Goal: Information Seeking & Learning: Check status

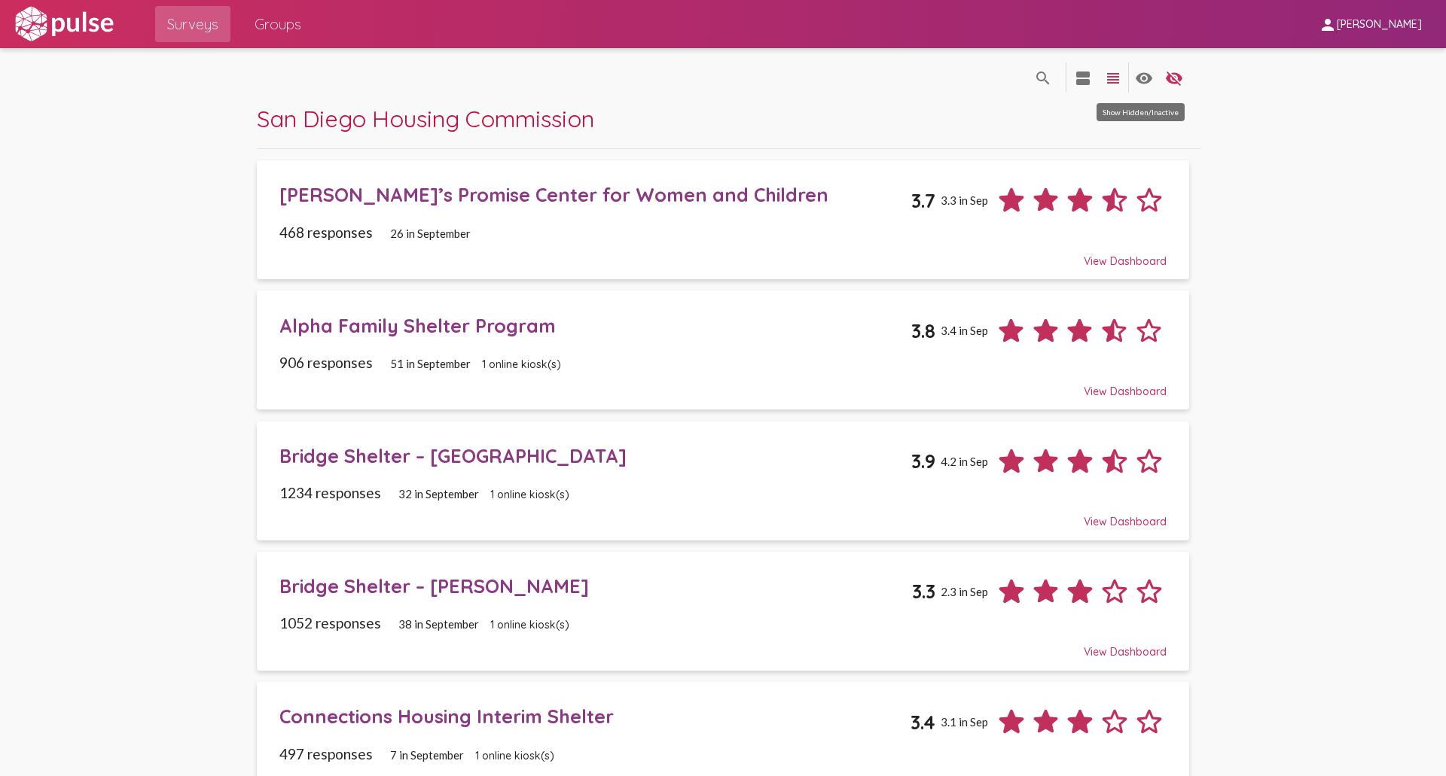
click at [1140, 84] on mat-icon "visibility" at bounding box center [1144, 78] width 18 height 18
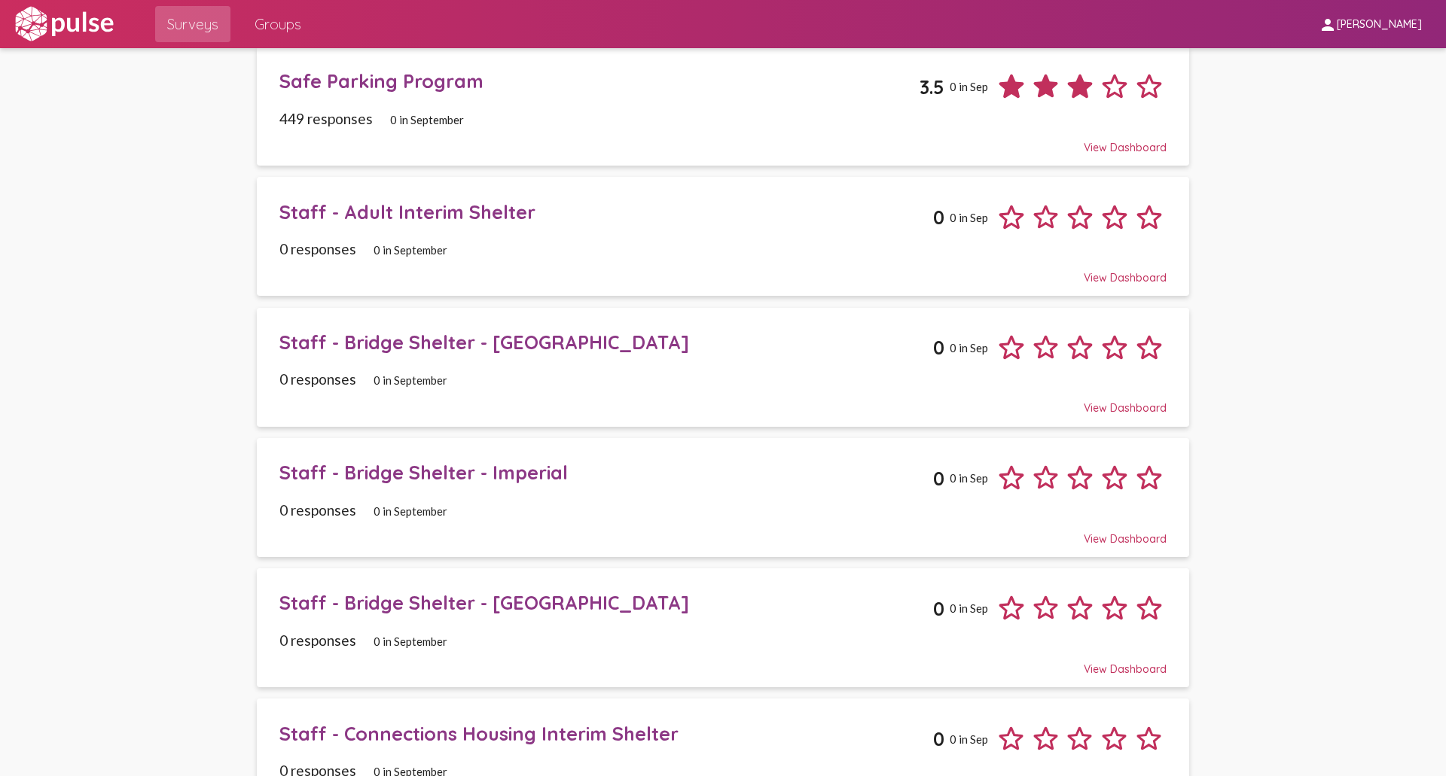
scroll to position [1292, 0]
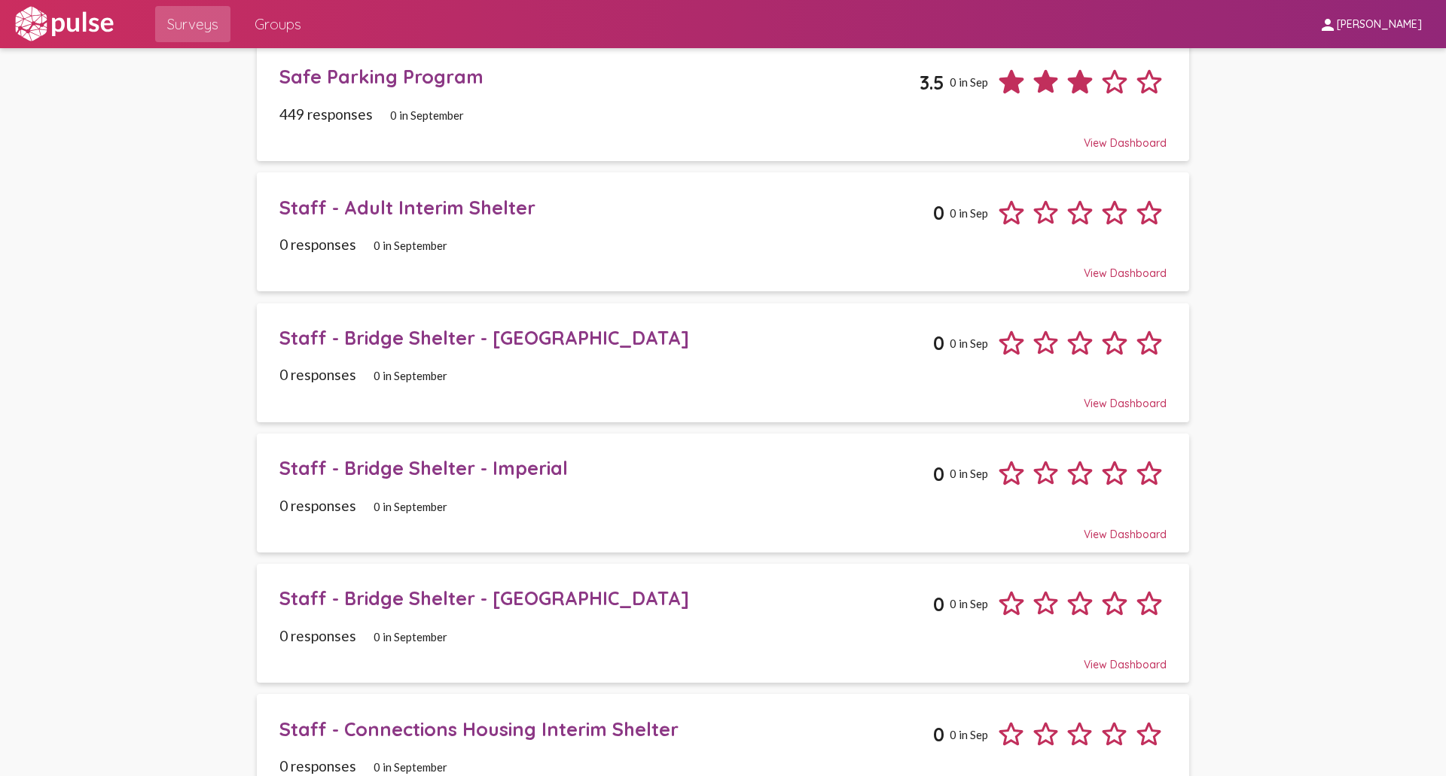
click at [343, 233] on span "Staff - Adult Interim Shelter 0 0 in Sep 0 responses 0 in September View Dashbo…" at bounding box center [722, 232] width 887 height 96
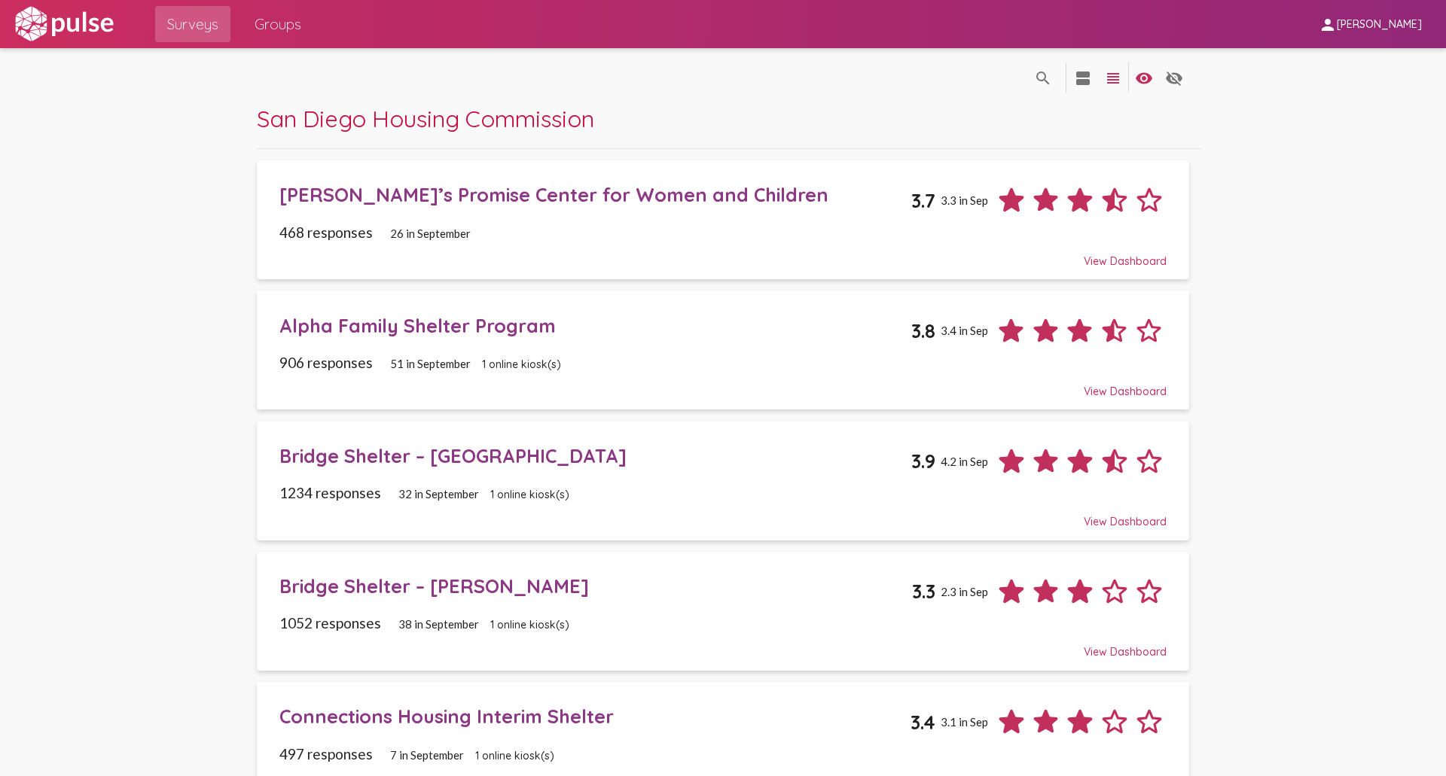
click at [404, 323] on div "Alpha Family Shelter Program" at bounding box center [595, 325] width 632 height 23
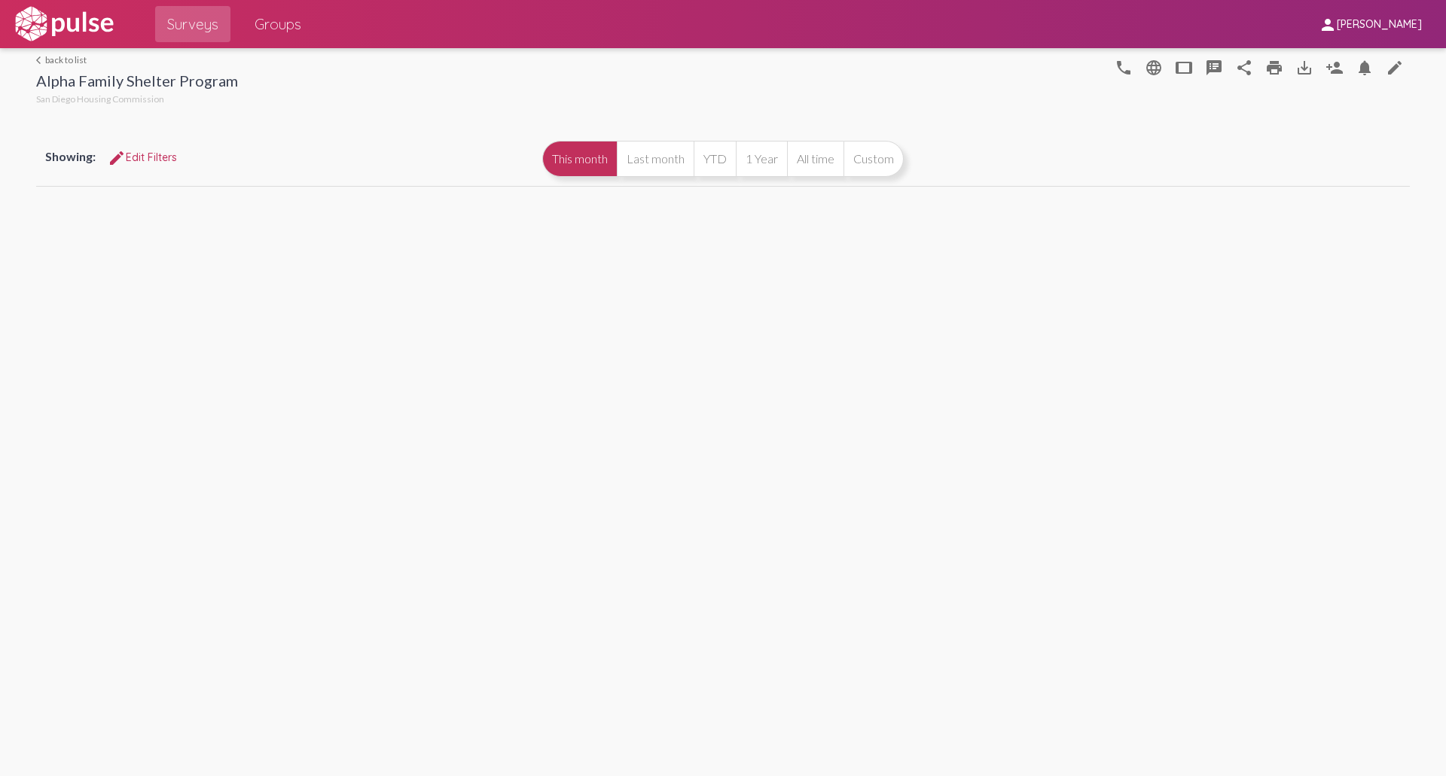
click at [1334, 69] on mat-icon "person_add" at bounding box center [1334, 68] width 18 height 18
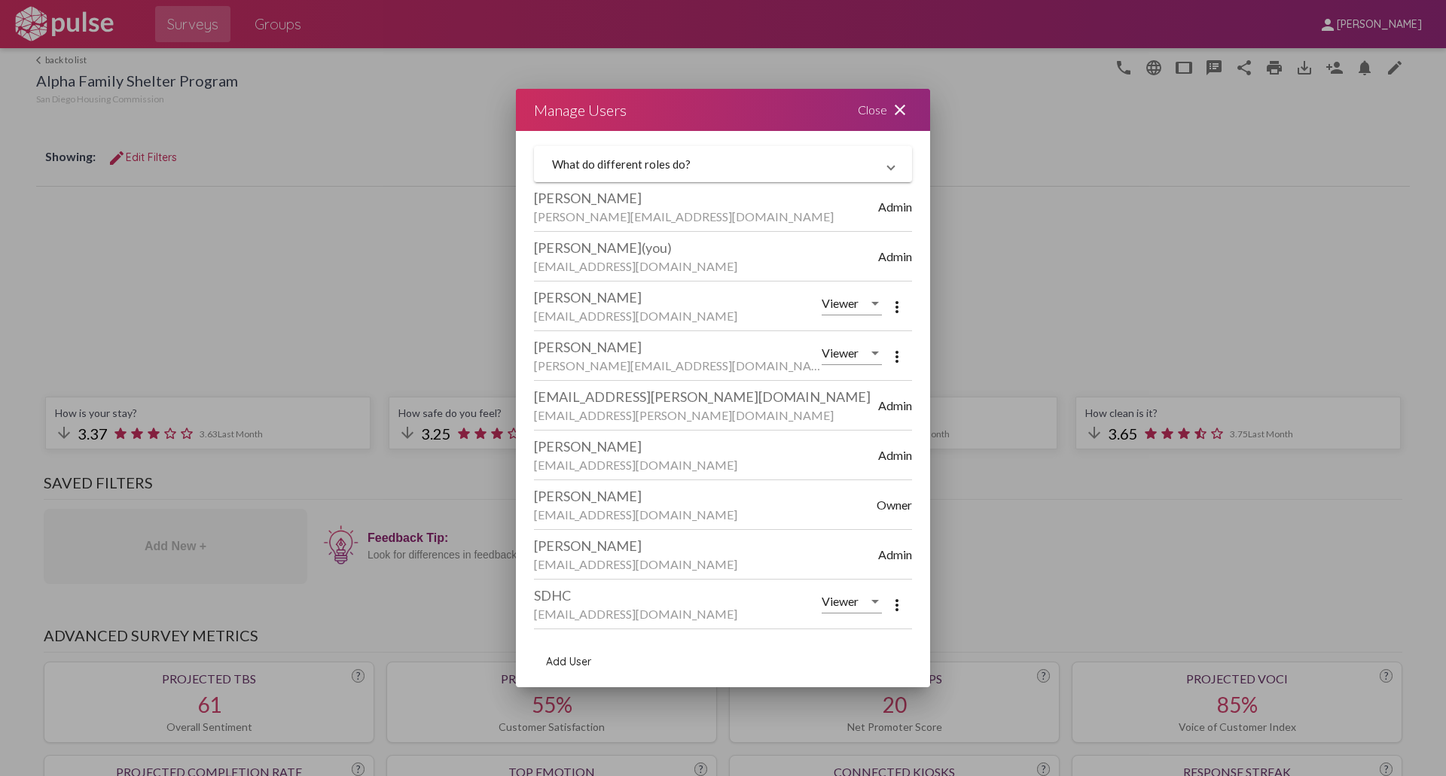
click at [881, 105] on div "Close close" at bounding box center [885, 110] width 90 height 42
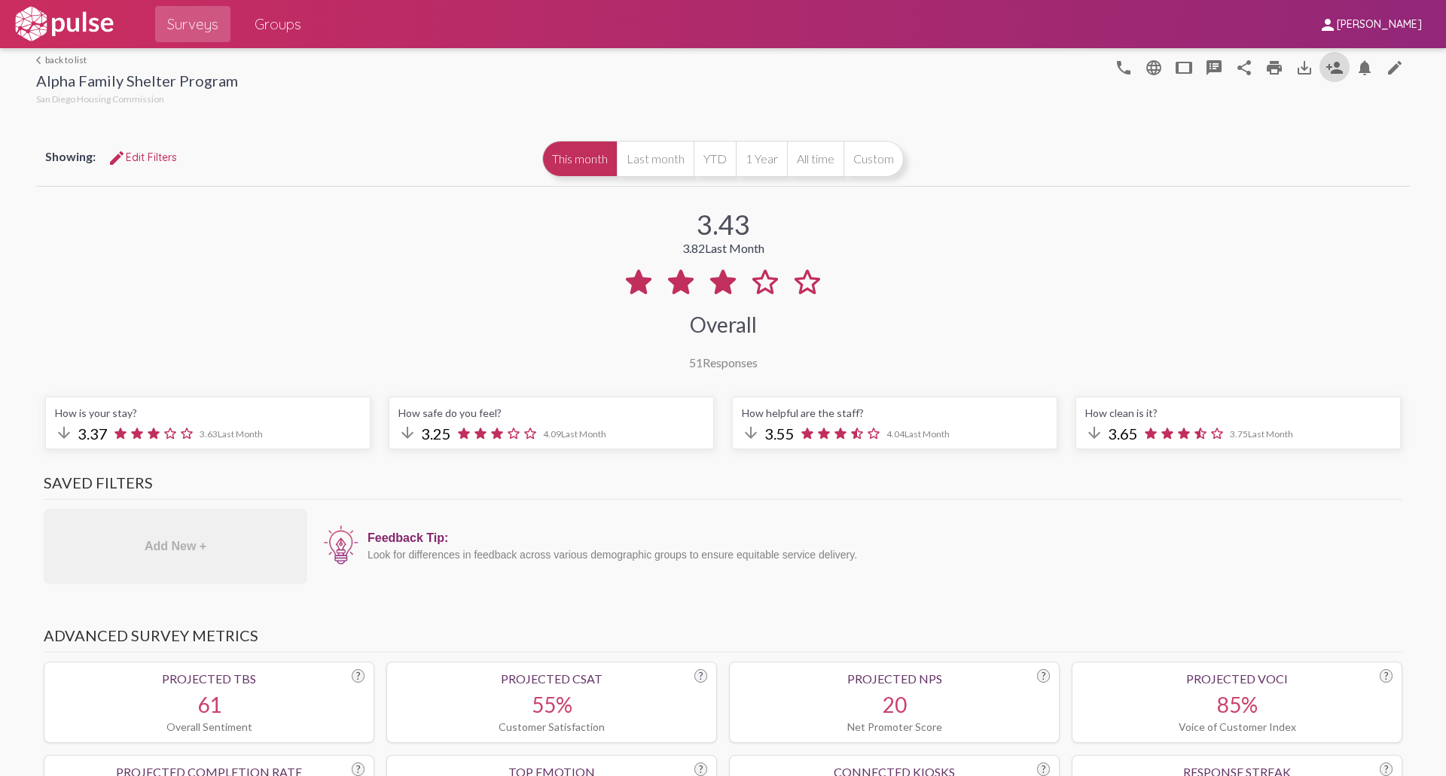
click at [56, 60] on link "arrow_back_ios back to list" at bounding box center [137, 59] width 202 height 11
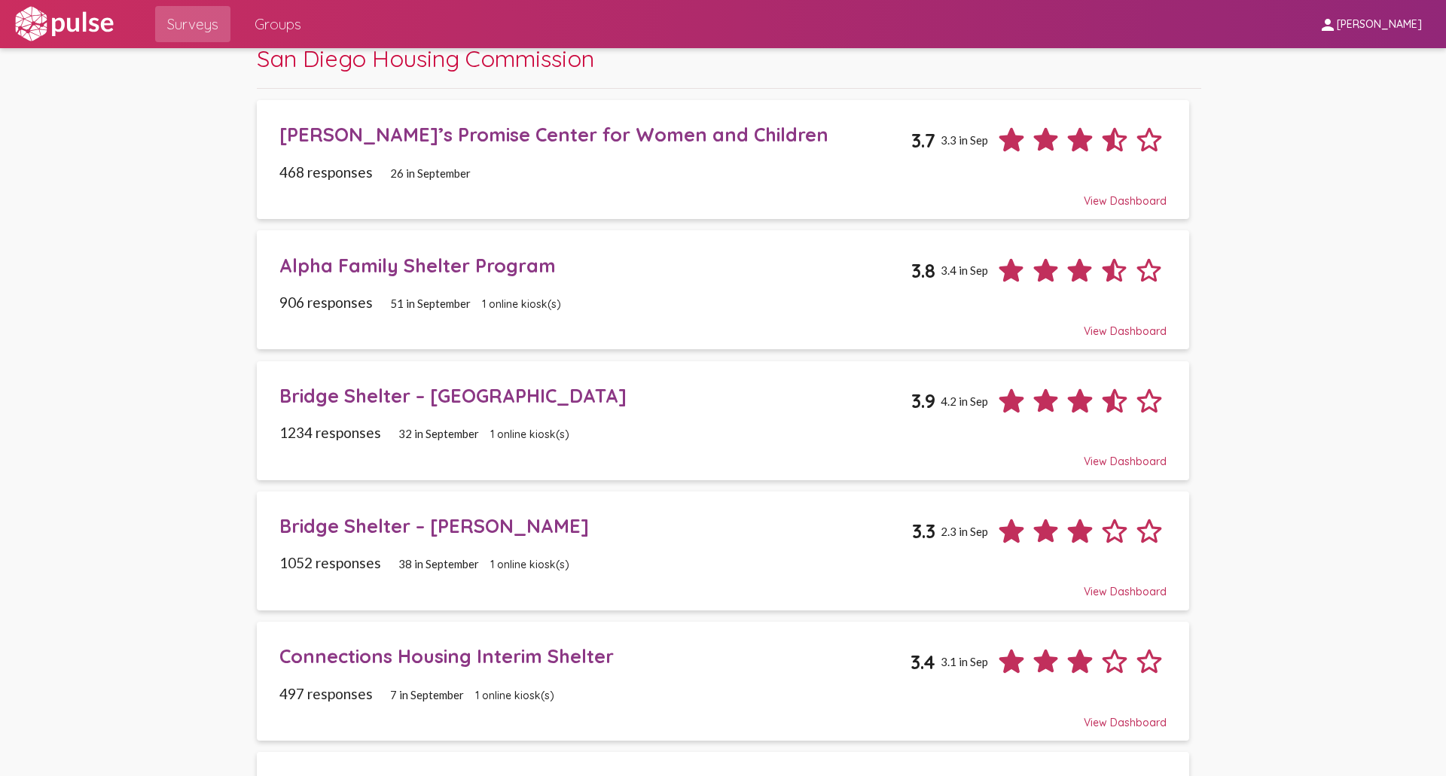
scroll to position [151, 0]
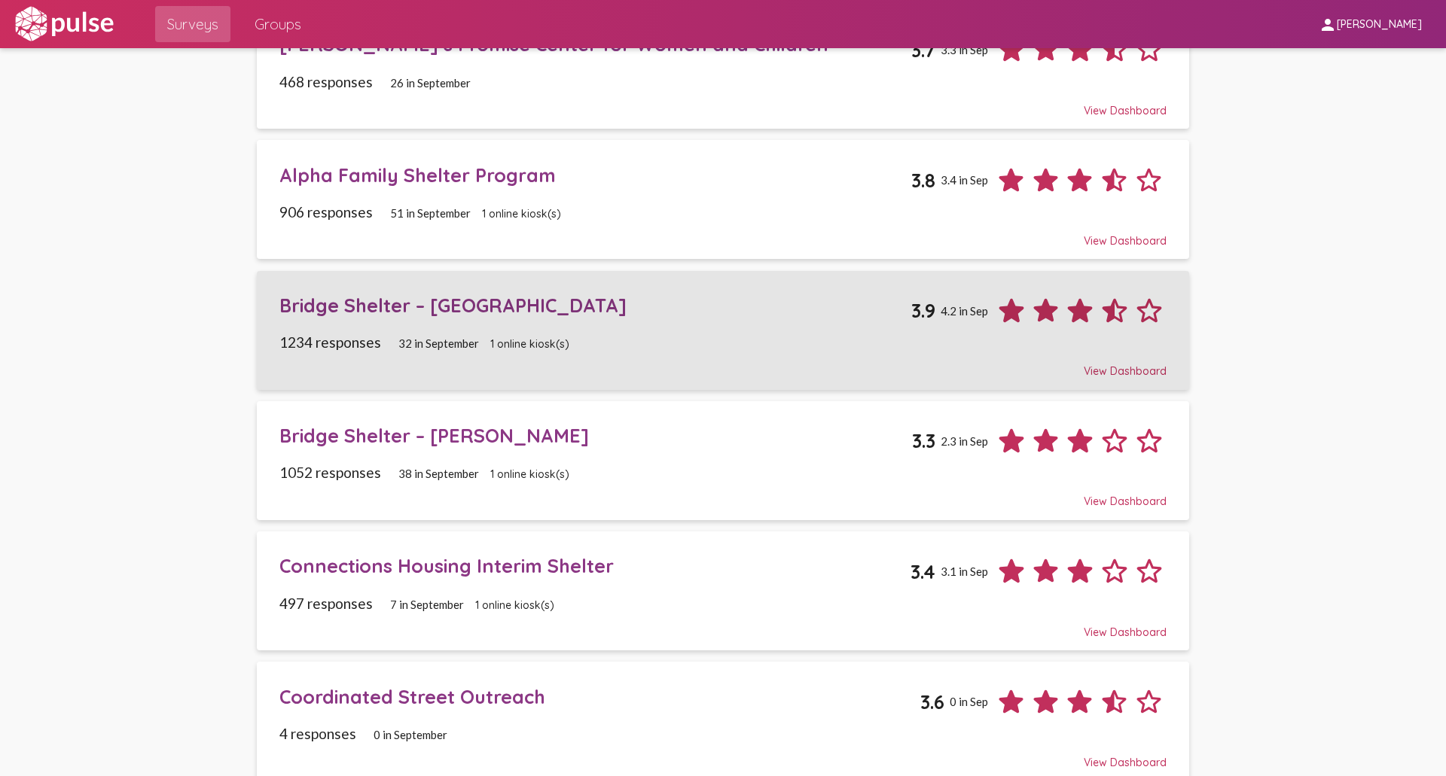
click at [460, 322] on div "Bridge Shelter – Imperial 3.9 4.2 in Sep" at bounding box center [722, 305] width 887 height 46
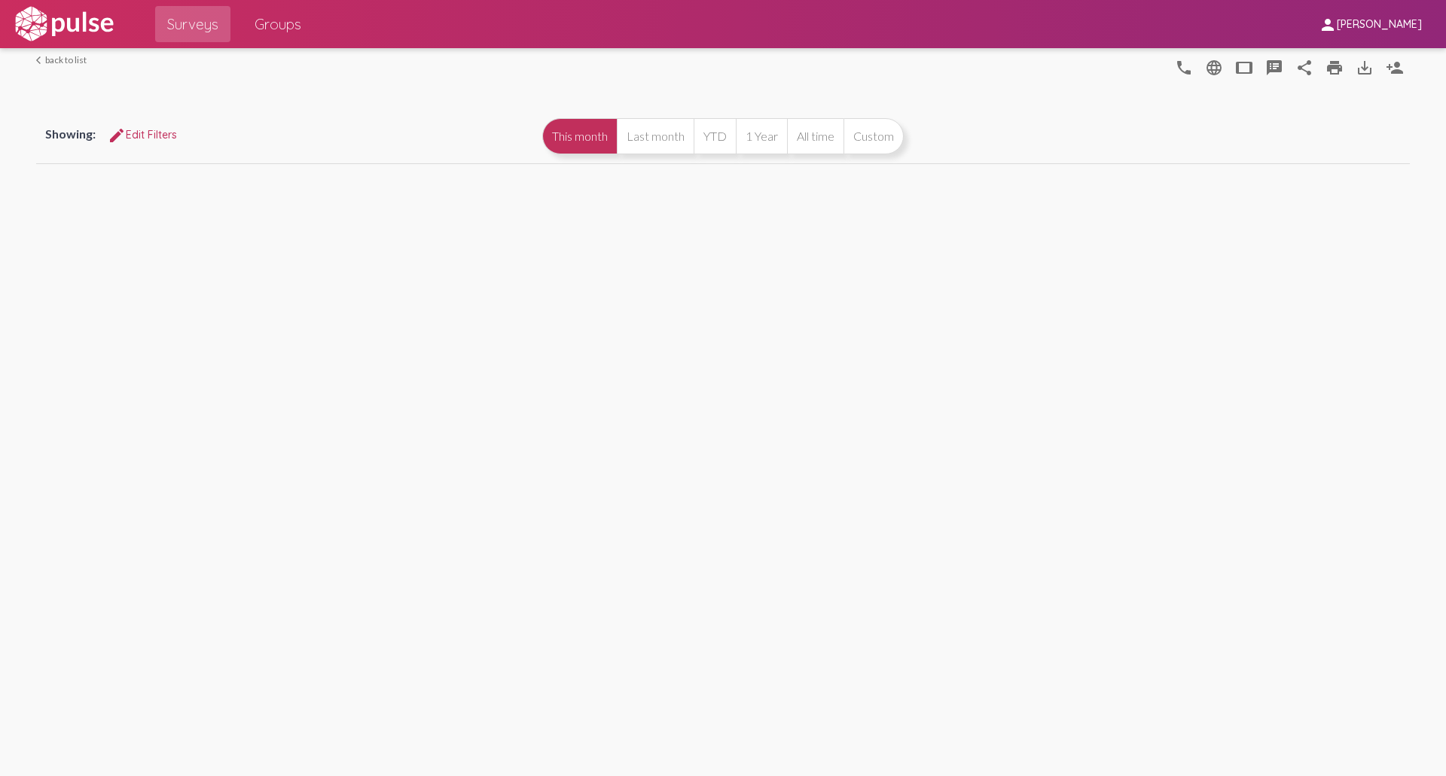
click at [1380, 66] on button "person_add" at bounding box center [1395, 67] width 30 height 30
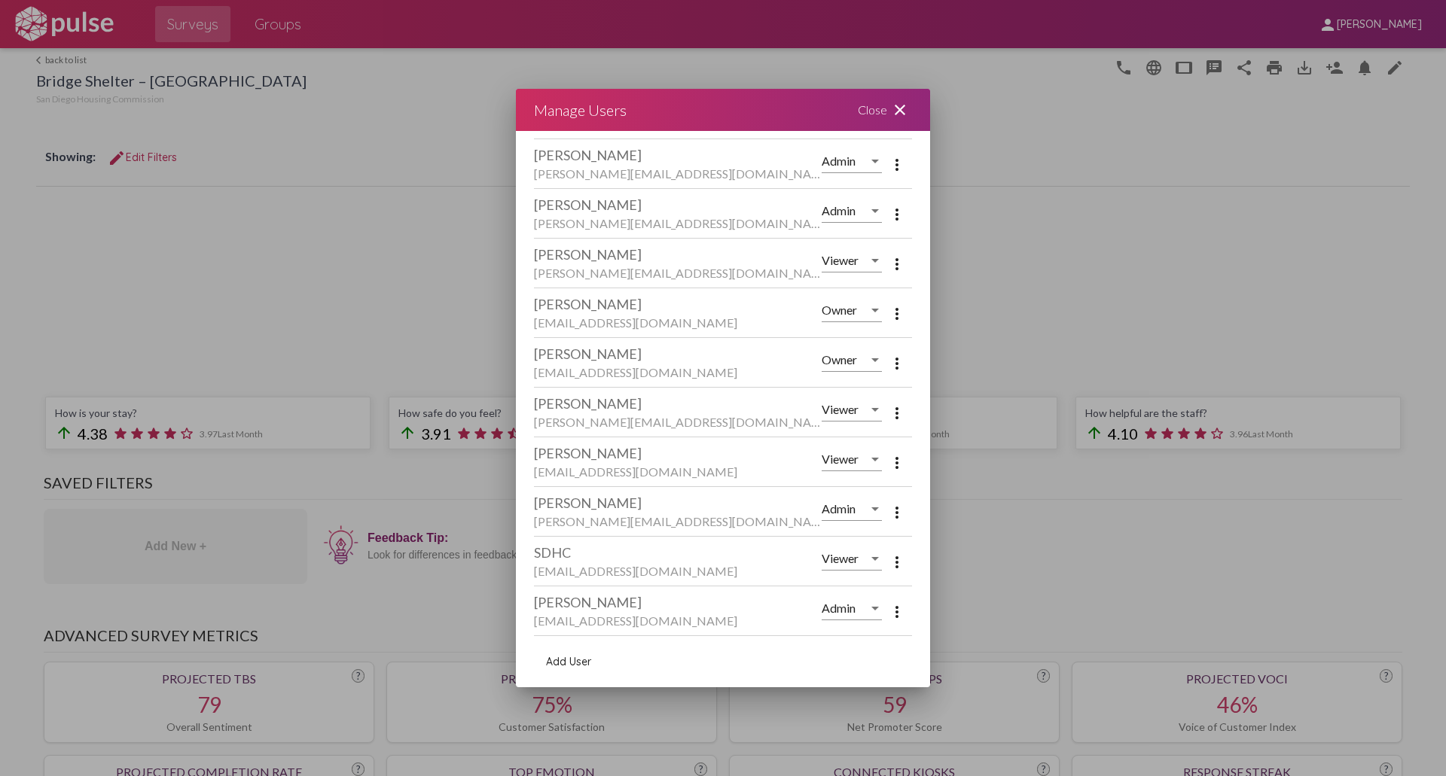
scroll to position [191, 0]
click at [878, 123] on div "Close close" at bounding box center [885, 110] width 90 height 42
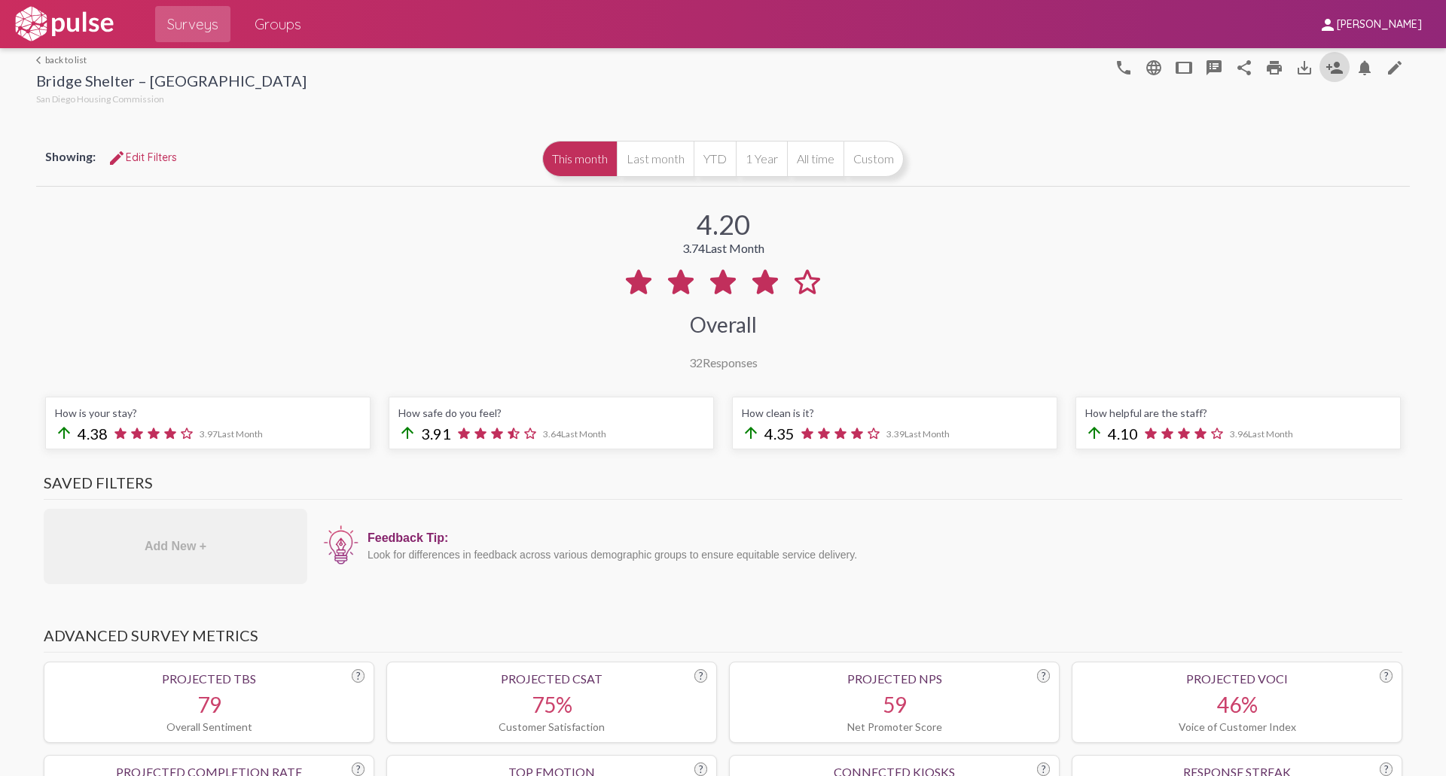
click at [70, 61] on link "arrow_back_ios back to list" at bounding box center [171, 59] width 270 height 11
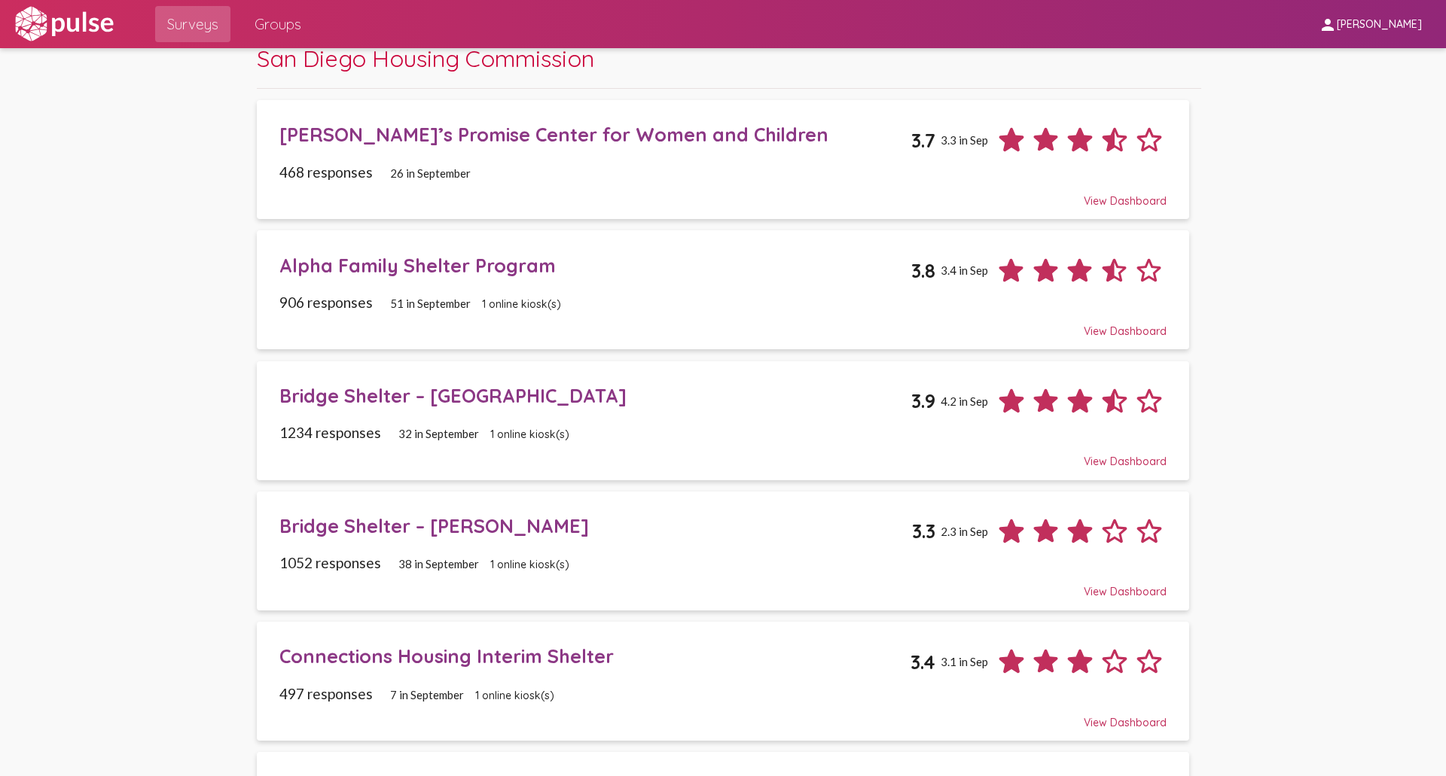
scroll to position [226, 0]
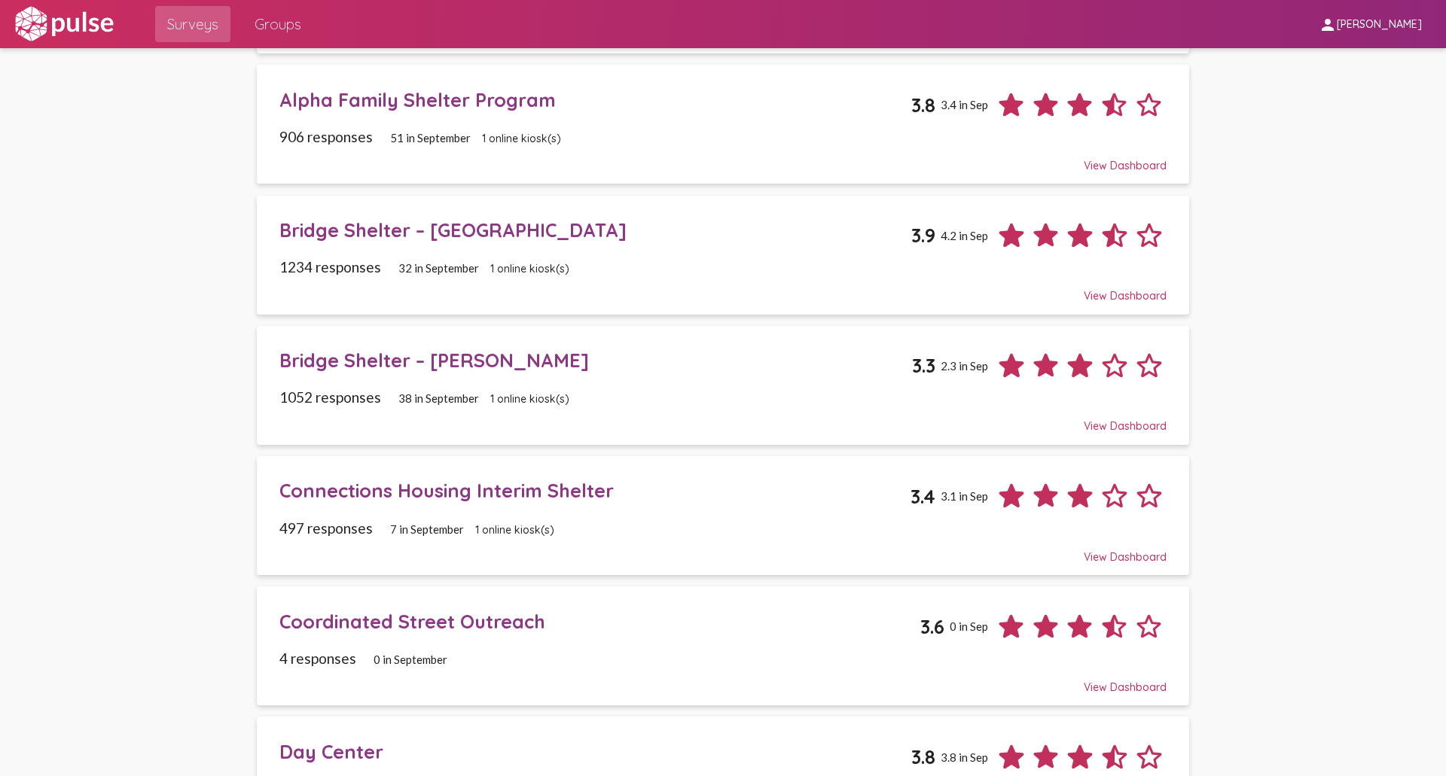
click at [486, 522] on div "497 responses 7 in [DATE] online kiosk(s)" at bounding box center [722, 528] width 887 height 17
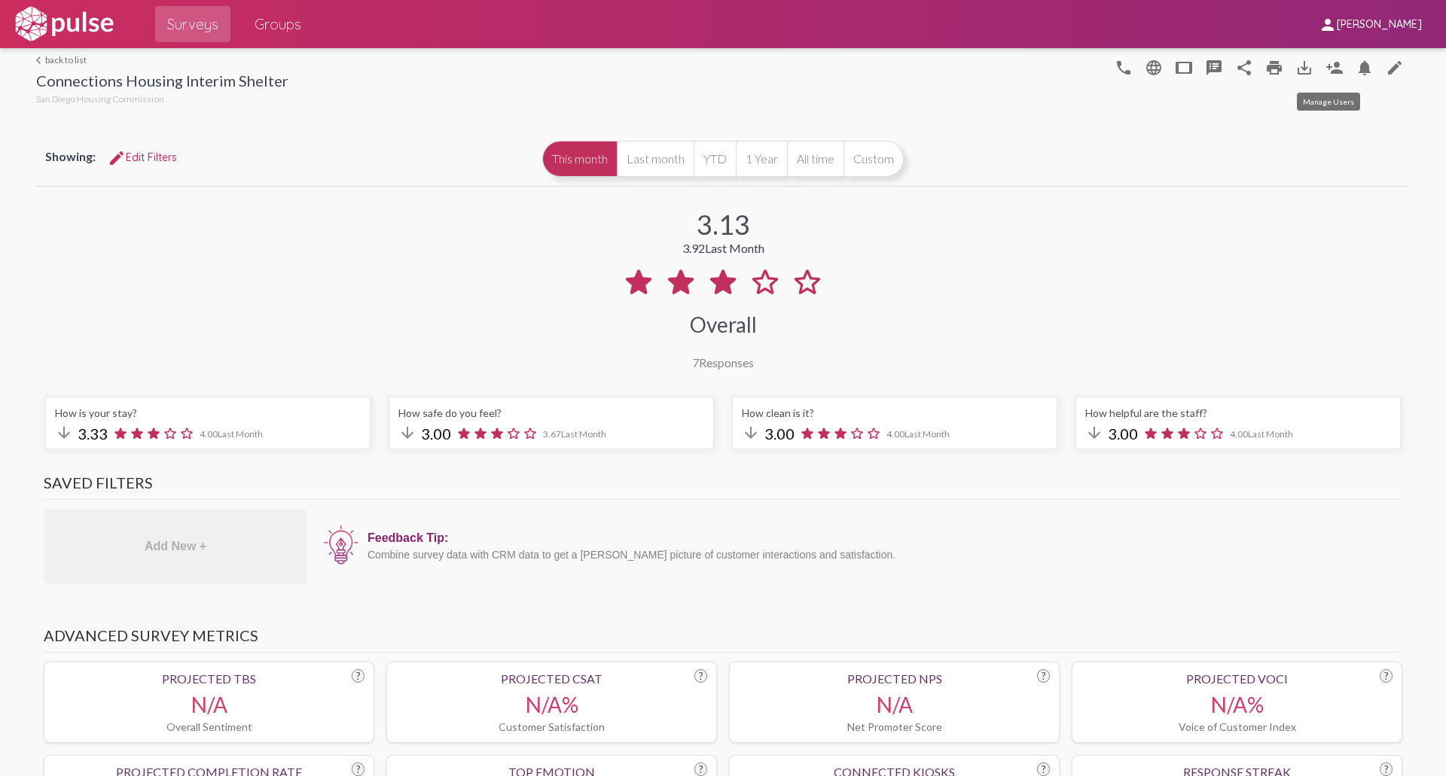
click at [1327, 67] on mat-icon "person_add" at bounding box center [1334, 68] width 18 height 18
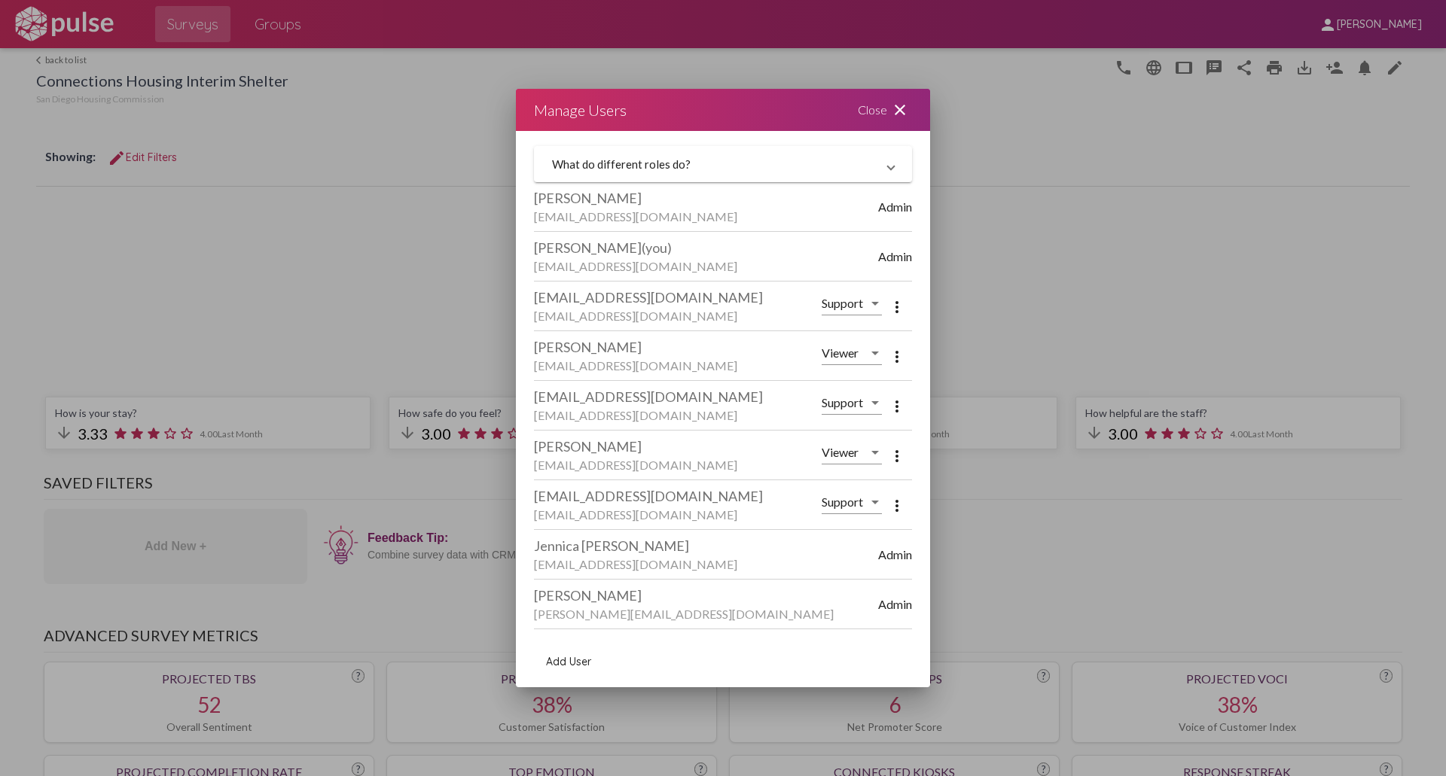
click at [883, 105] on div "Close close" at bounding box center [885, 110] width 90 height 42
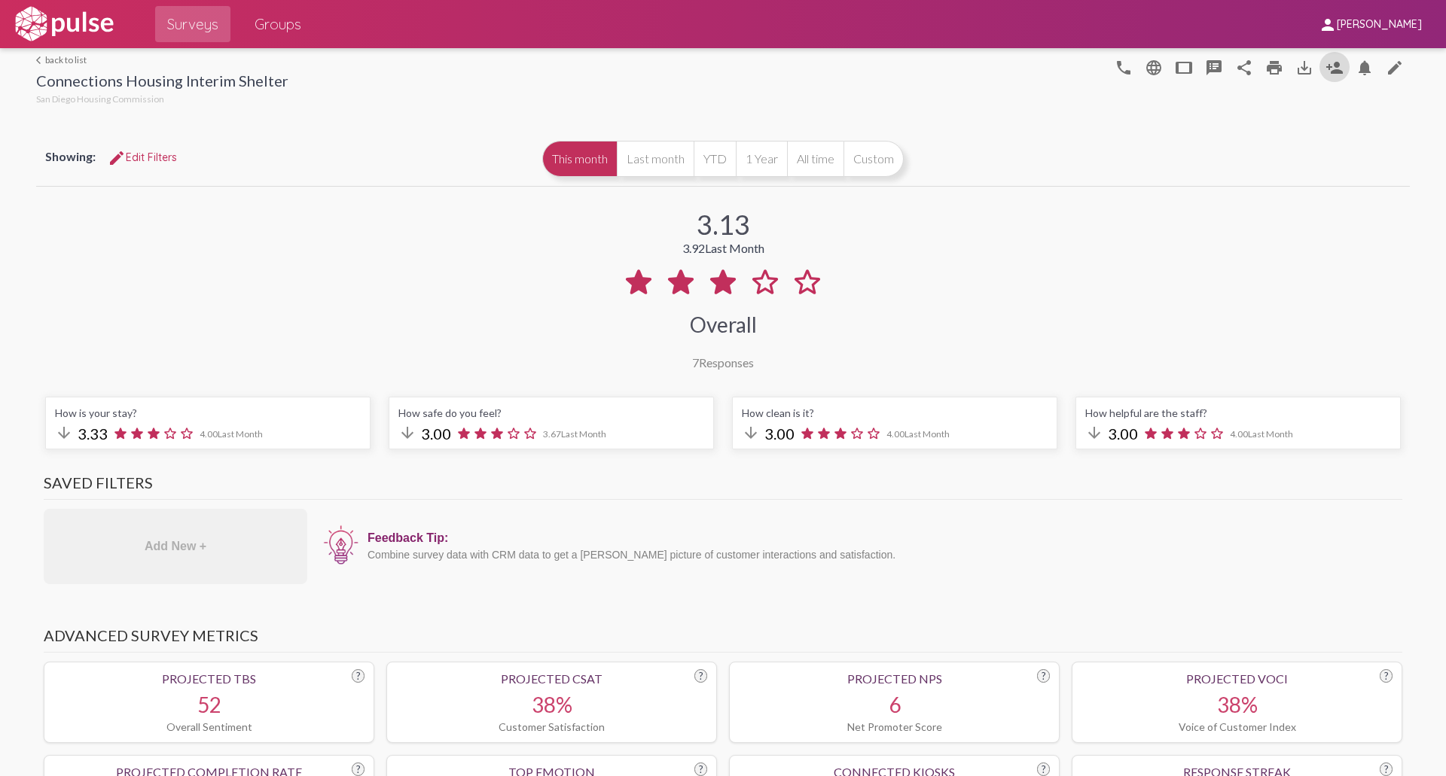
click at [1380, 20] on span "[PERSON_NAME]" at bounding box center [1379, 25] width 85 height 14
click at [1253, 38] on div at bounding box center [723, 388] width 1446 height 776
click at [1325, 69] on mat-icon "person_add" at bounding box center [1334, 68] width 18 height 18
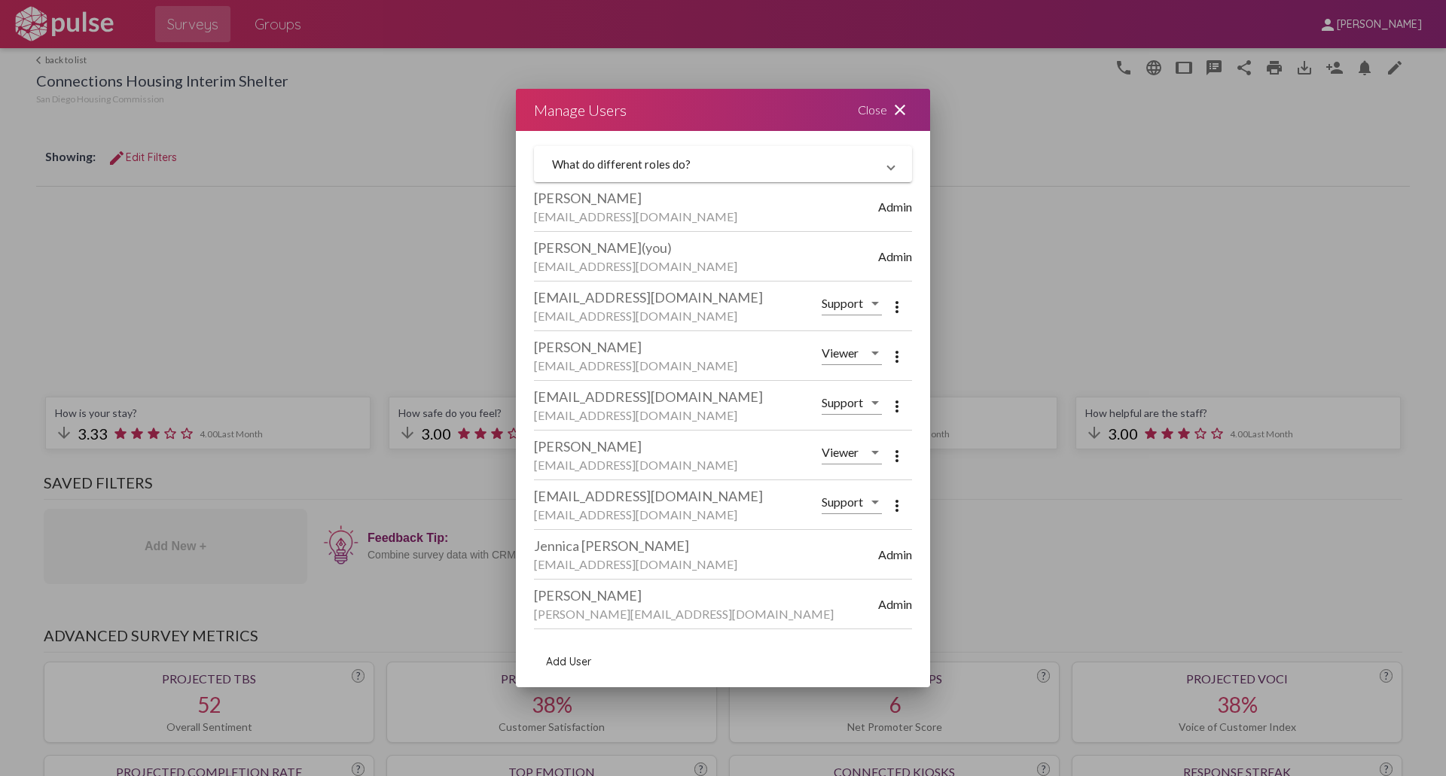
click at [677, 244] on div "[PERSON_NAME] (you)" at bounding box center [706, 247] width 344 height 17
click at [886, 260] on span "Admin" at bounding box center [895, 256] width 34 height 14
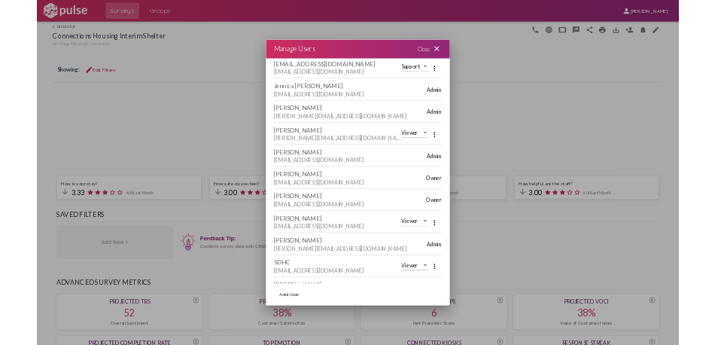
scroll to position [441, 0]
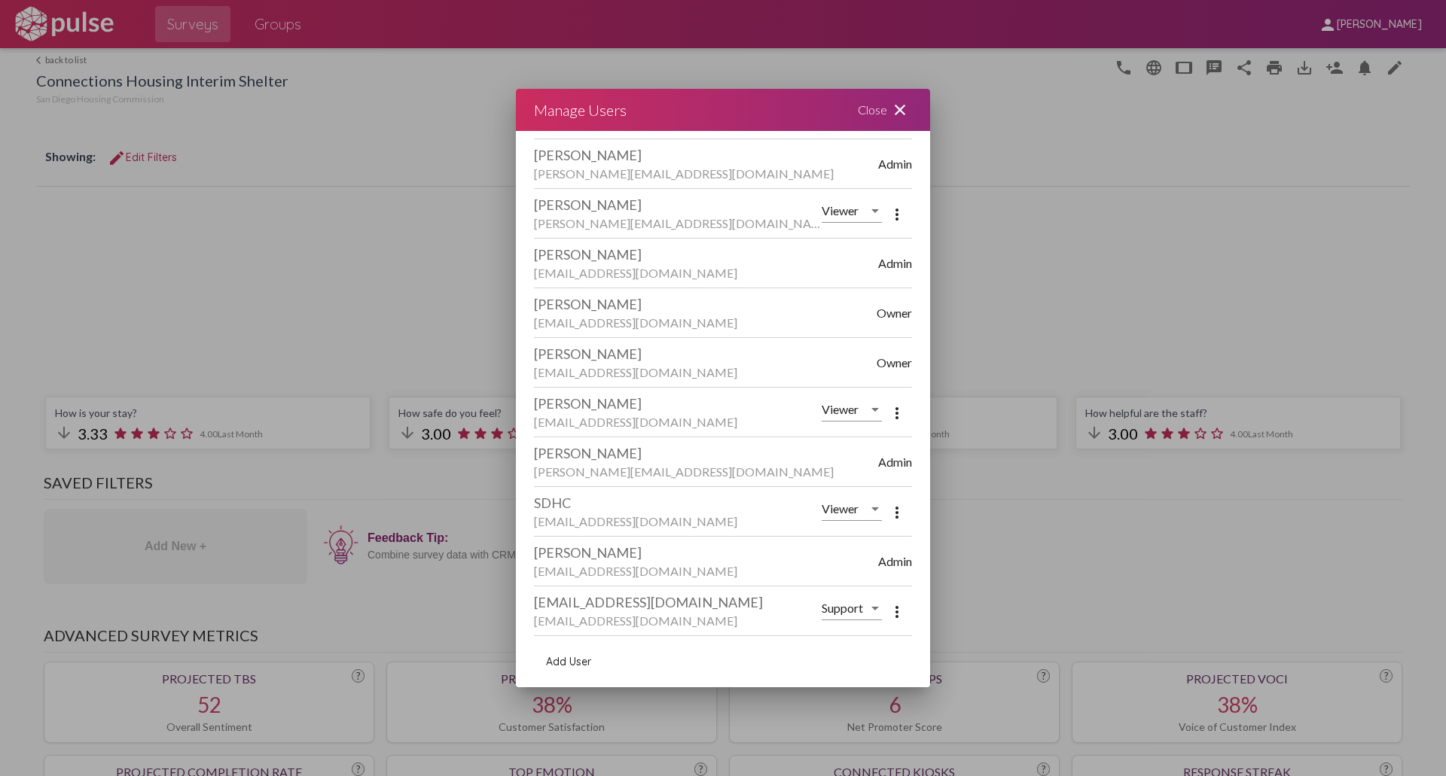
click at [886, 120] on div "Close close" at bounding box center [885, 110] width 90 height 42
